Goal: Complete application form: Complete application form

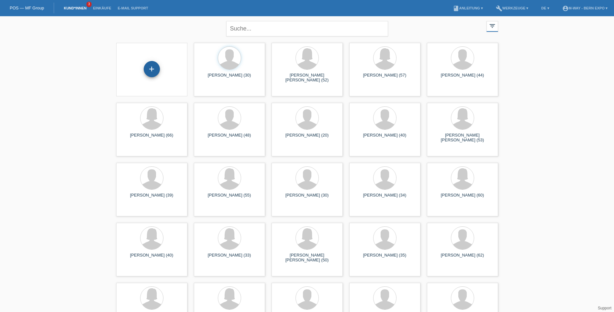
click at [156, 67] on div "+" at bounding box center [152, 69] width 16 height 16
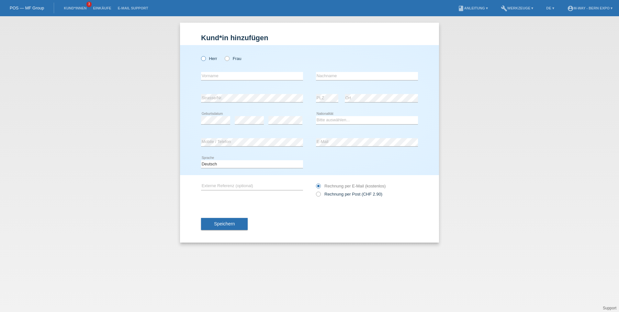
click at [200, 55] on icon at bounding box center [200, 55] width 0 height 0
click at [204, 60] on input "Herr" at bounding box center [203, 58] width 4 height 4
radio input "true"
click at [216, 78] on input "text" at bounding box center [252, 76] width 102 height 8
type input "Vaglietti"
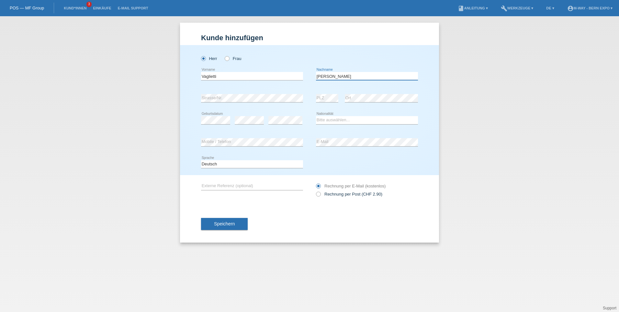
type input "[PERSON_NAME]"
click at [355, 121] on select "Bitte auswählen... Schweiz Deutschland Liechtenstein Österreich ------------ Af…" at bounding box center [367, 120] width 102 height 8
select select "CH"
click at [316, 116] on select "Bitte auswählen... Schweiz Deutschland Liechtenstein Österreich ------------ Af…" at bounding box center [367, 120] width 102 height 8
click at [223, 222] on span "Speichern" at bounding box center [224, 223] width 21 height 5
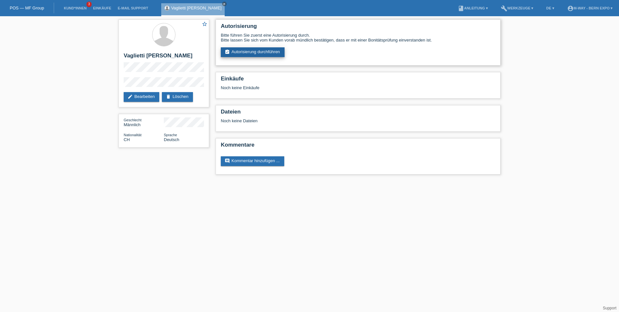
click at [255, 51] on link "assignment_turned_in Autorisierung durchführen" at bounding box center [253, 52] width 64 height 10
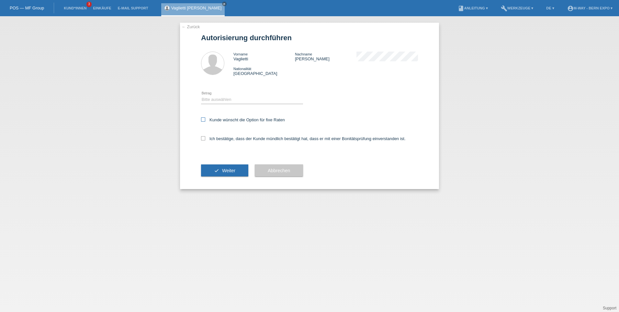
click at [204, 120] on icon at bounding box center [203, 119] width 4 height 4
click at [204, 120] on input "Kunde wünscht die Option für fixe Raten" at bounding box center [203, 119] width 4 height 4
checkbox input "true"
click at [203, 137] on icon at bounding box center [203, 138] width 4 height 4
click at [203, 137] on input "Ich bestätige, dass der Kunde mündlich bestätigt hat, dass er mit einer Bonität…" at bounding box center [203, 138] width 4 height 4
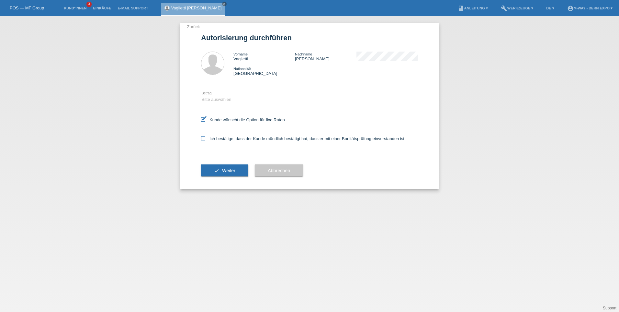
checkbox input "true"
click at [227, 171] on span "Weiter" at bounding box center [228, 170] width 13 height 5
drag, startPoint x: 235, startPoint y: 100, endPoint x: 234, endPoint y: 96, distance: 4.3
click at [235, 100] on select "Bitte auswählen CHF 1.00 - CHF 499.00 CHF 500.00 - CHF 1'999.00 CHF 2'000.00 - …" at bounding box center [252, 100] width 102 height 8
select select "3"
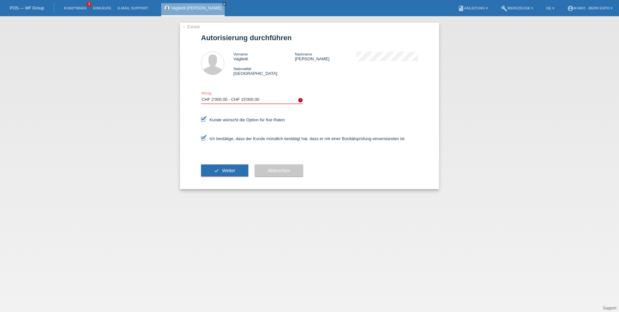
click at [201, 96] on select "Bitte auswählen CHF 1.00 - CHF 499.00 CHF 500.00 - CHF 1'999.00 CHF 2'000.00 - …" at bounding box center [252, 100] width 102 height 8
click at [224, 170] on span "Weiter" at bounding box center [228, 170] width 13 height 5
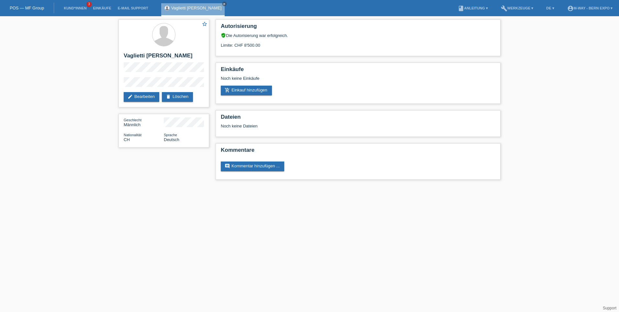
click at [225, 186] on html "POS — MF Group Kund*innen 3 Einkäufe E-Mail Support [PERSON_NAME] close" at bounding box center [309, 93] width 619 height 186
click at [226, 5] on icon "close" at bounding box center [224, 3] width 3 height 3
